Goal: Entertainment & Leisure: Consume media (video, audio)

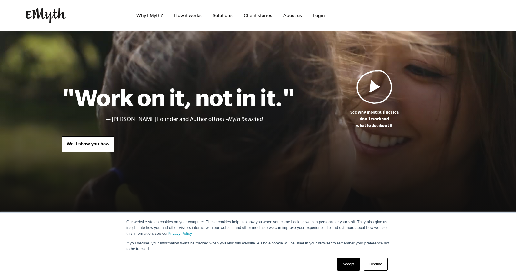
click at [392, 103] on img at bounding box center [374, 87] width 36 height 34
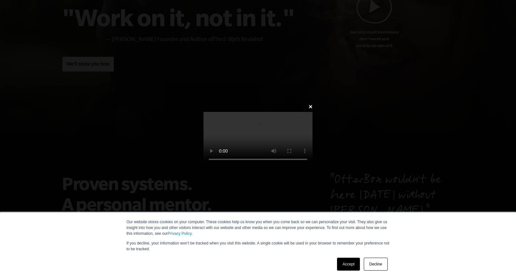
scroll to position [84, 0]
click at [375, 264] on link "Decline" at bounding box center [376, 264] width 24 height 13
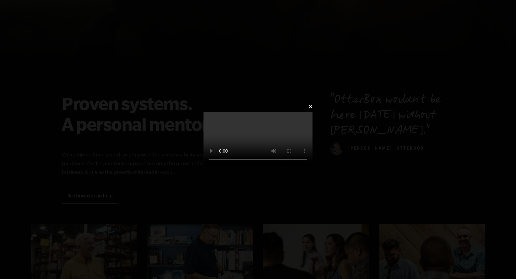
scroll to position [34, 0]
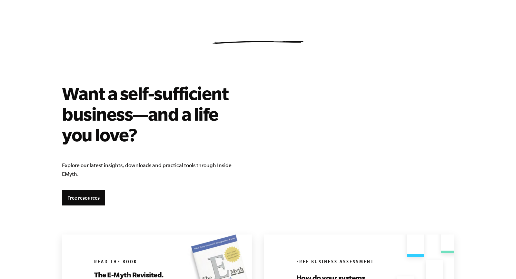
scroll to position [1060, 0]
